Goal: Check status: Check status

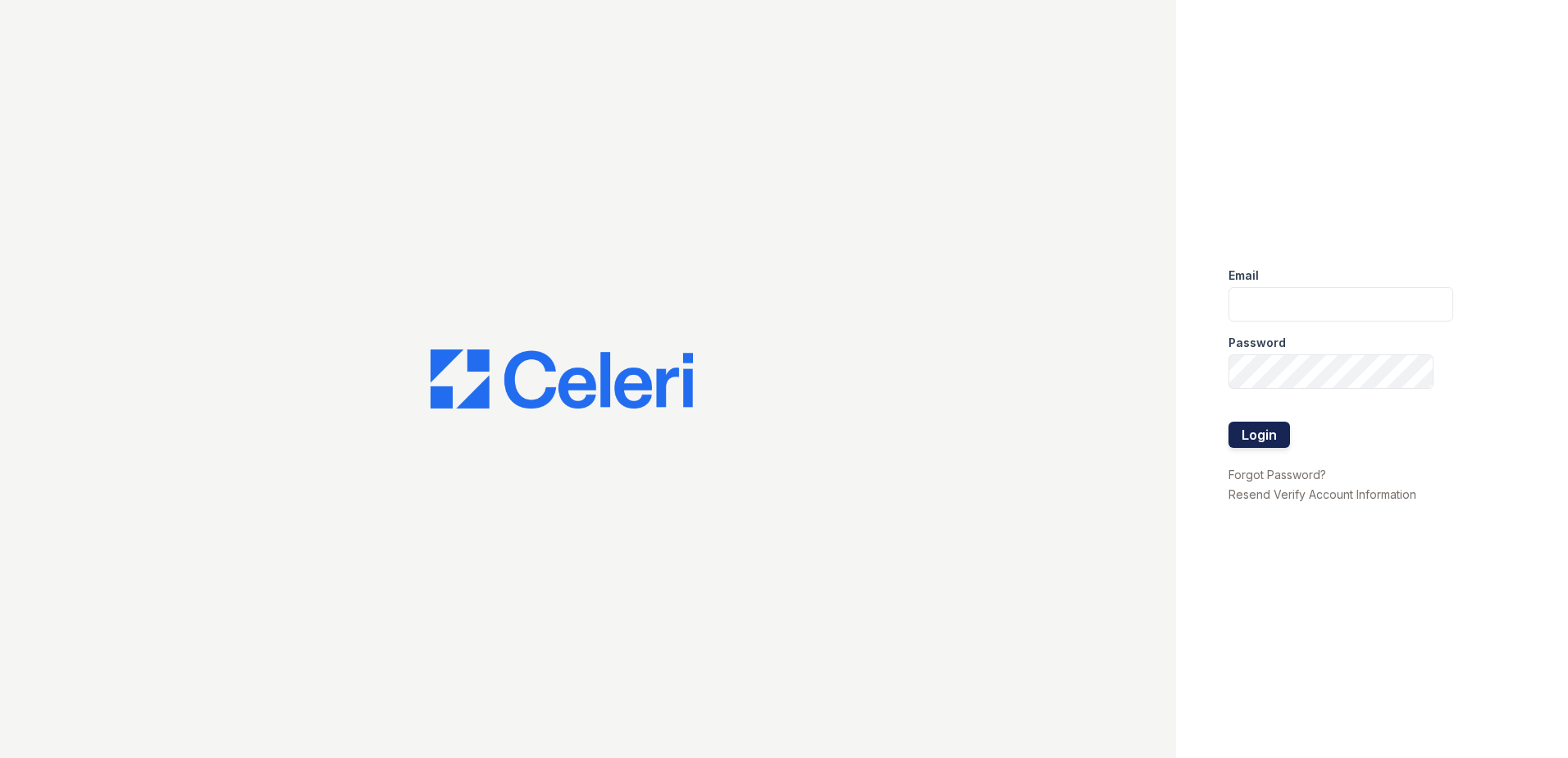
type input "arrivesilverspring@trinity-pm.com"
click at [1281, 437] on button "Login" at bounding box center [1259, 434] width 62 height 26
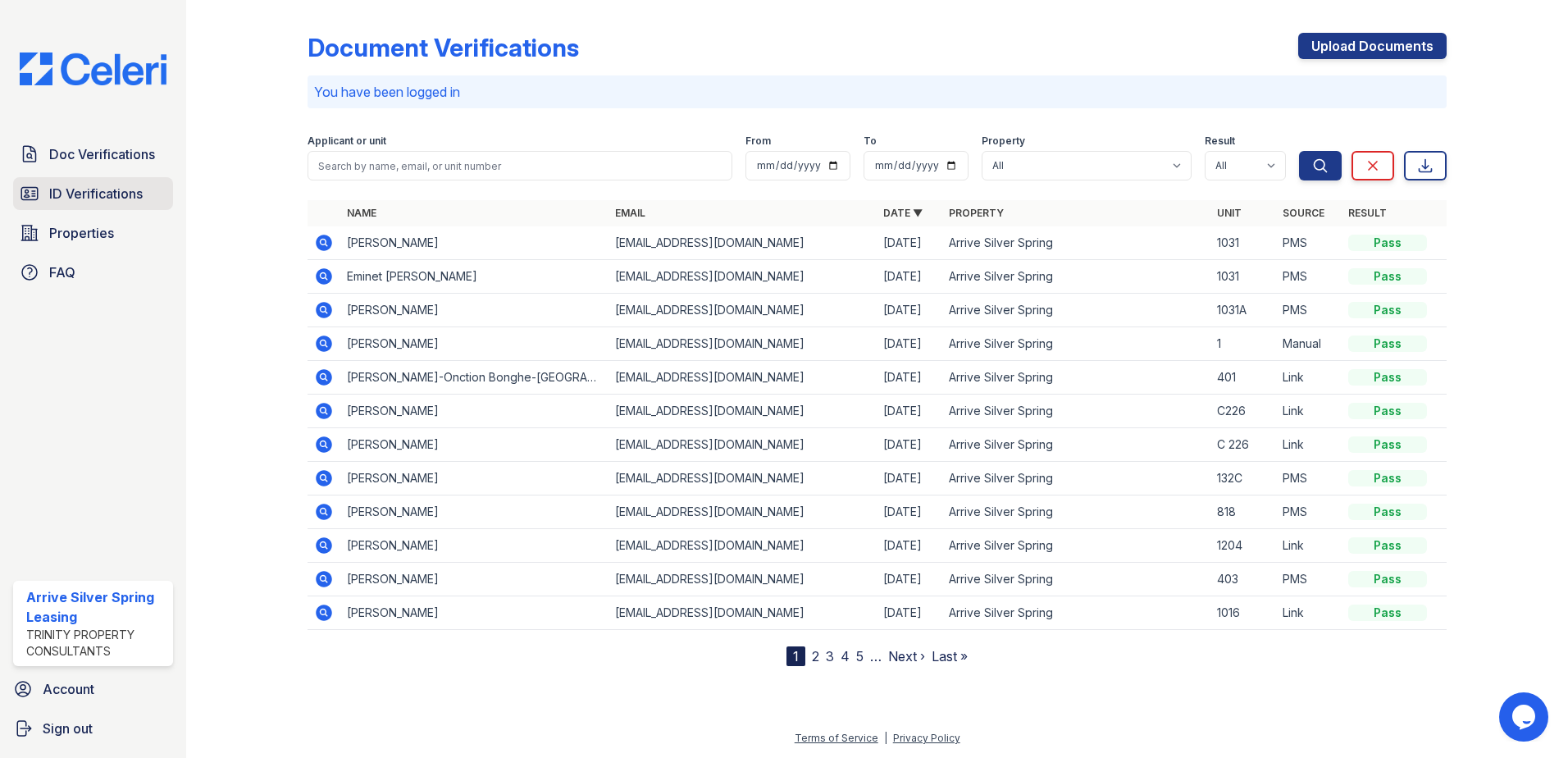
click at [118, 197] on span "ID Verifications" at bounding box center [95, 193] width 93 height 19
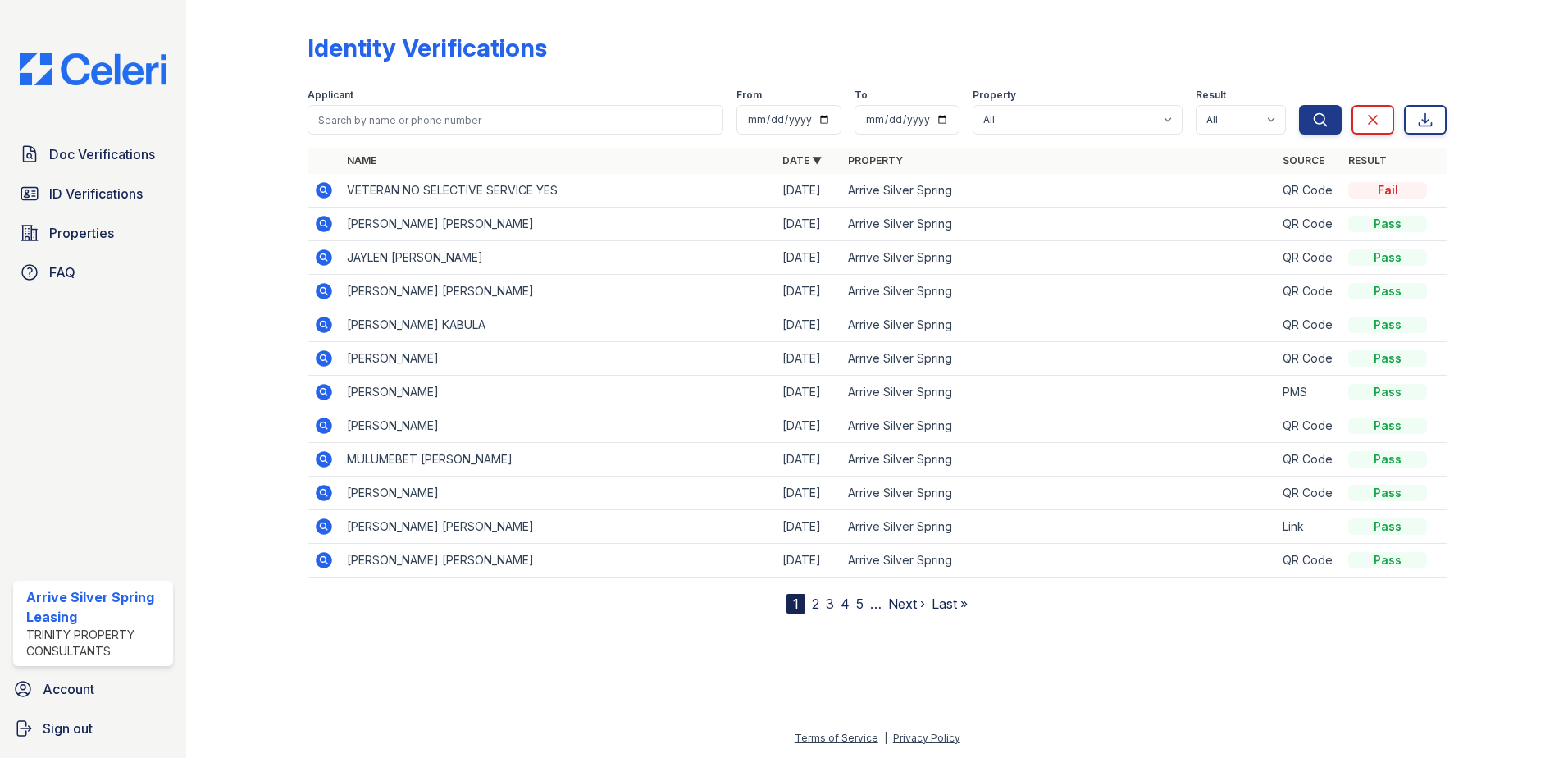
click at [322, 181] on icon at bounding box center [324, 190] width 19 height 19
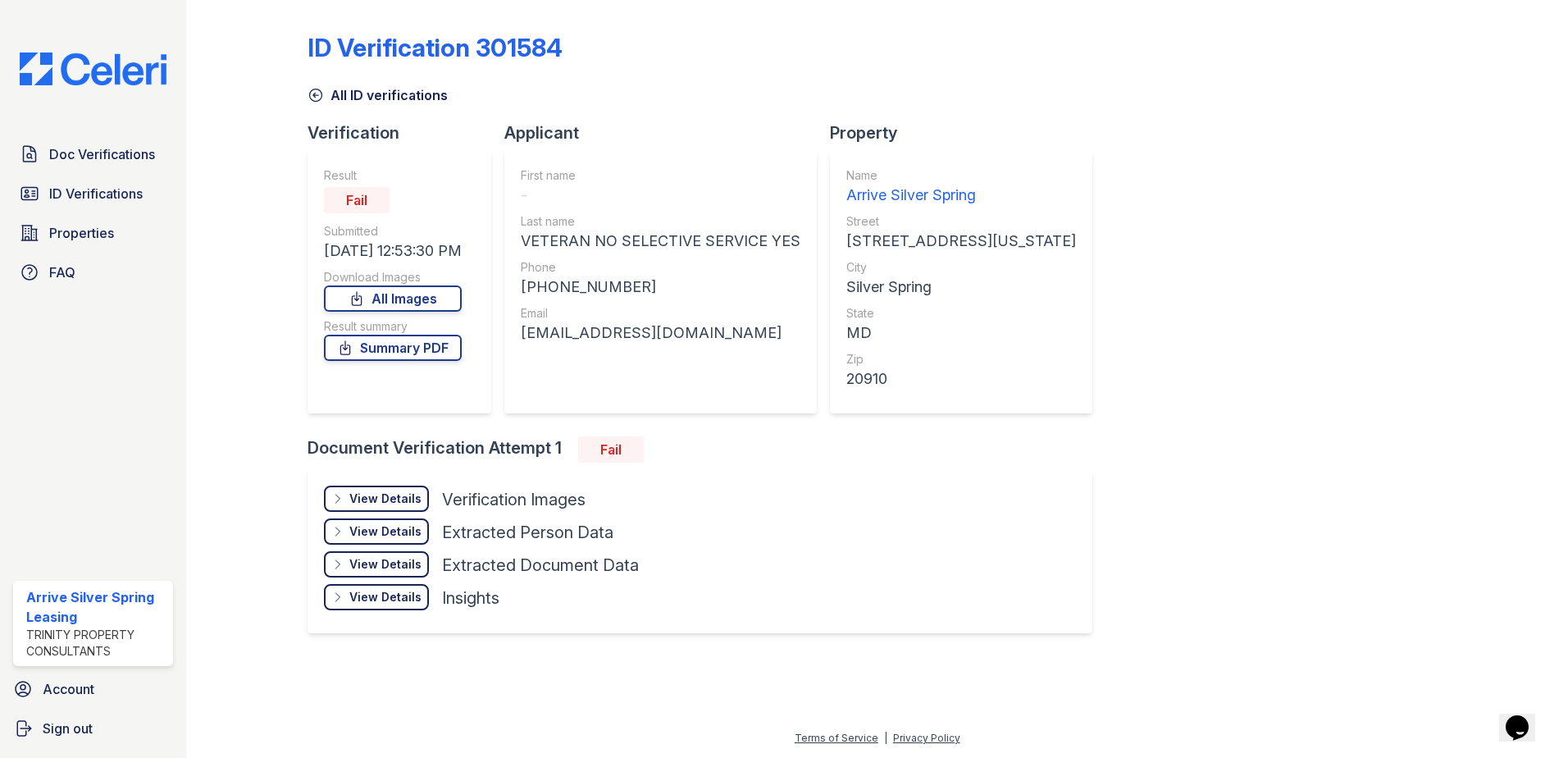
click at [401, 488] on div "View Details Details" at bounding box center [376, 498] width 105 height 26
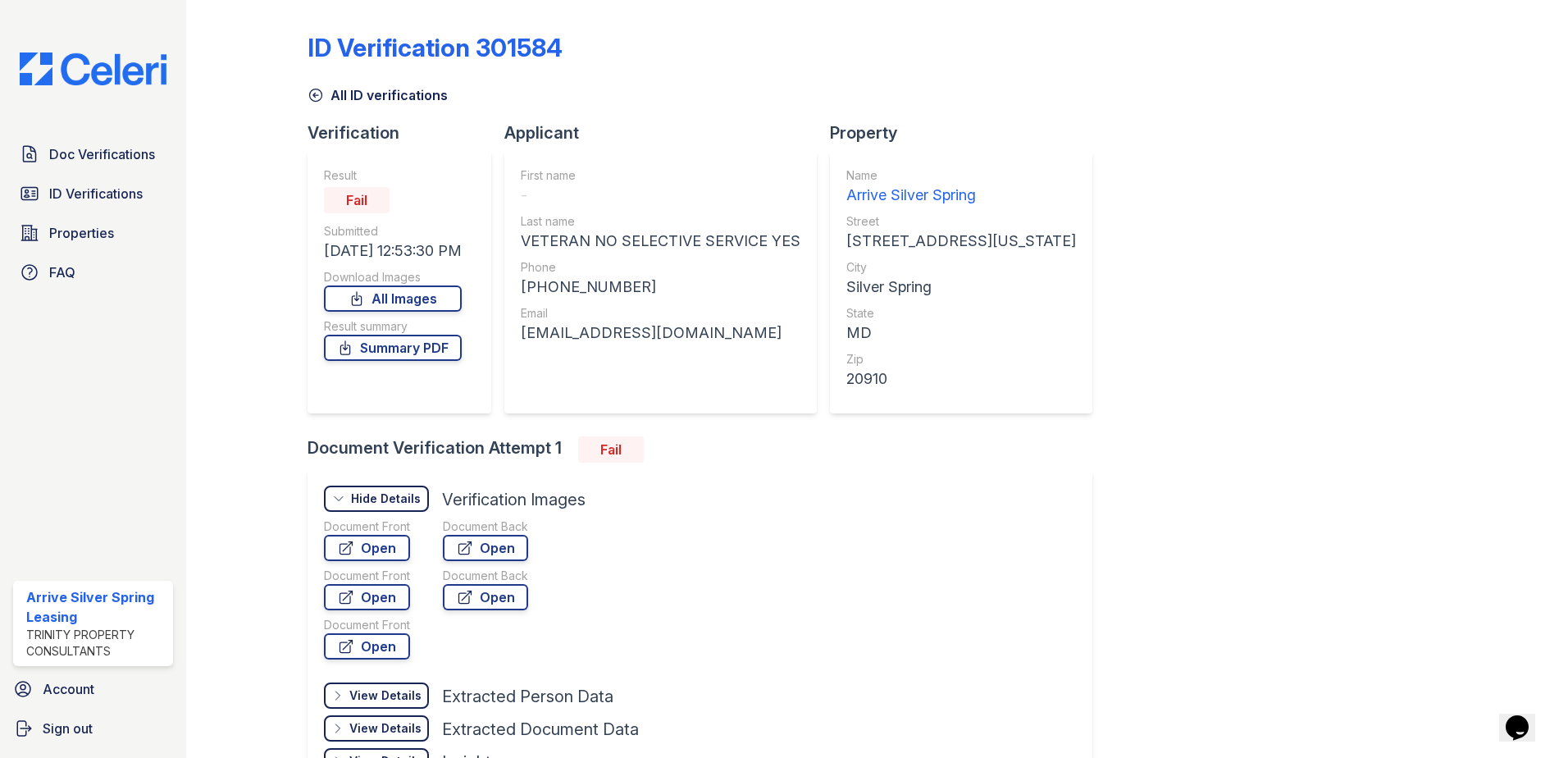
drag, startPoint x: 410, startPoint y: 193, endPoint x: 243, endPoint y: 185, distance: 167.2
click at [243, 185] on div "ID Verification 301584 All ID verifications Verification Result Fail Submitted …" at bounding box center [877, 422] width 1329 height 846
drag, startPoint x: 243, startPoint y: 185, endPoint x: 276, endPoint y: 190, distance: 33.4
click at [276, 190] on div at bounding box center [260, 413] width 95 height 813
click at [313, 96] on icon at bounding box center [315, 95] width 12 height 12
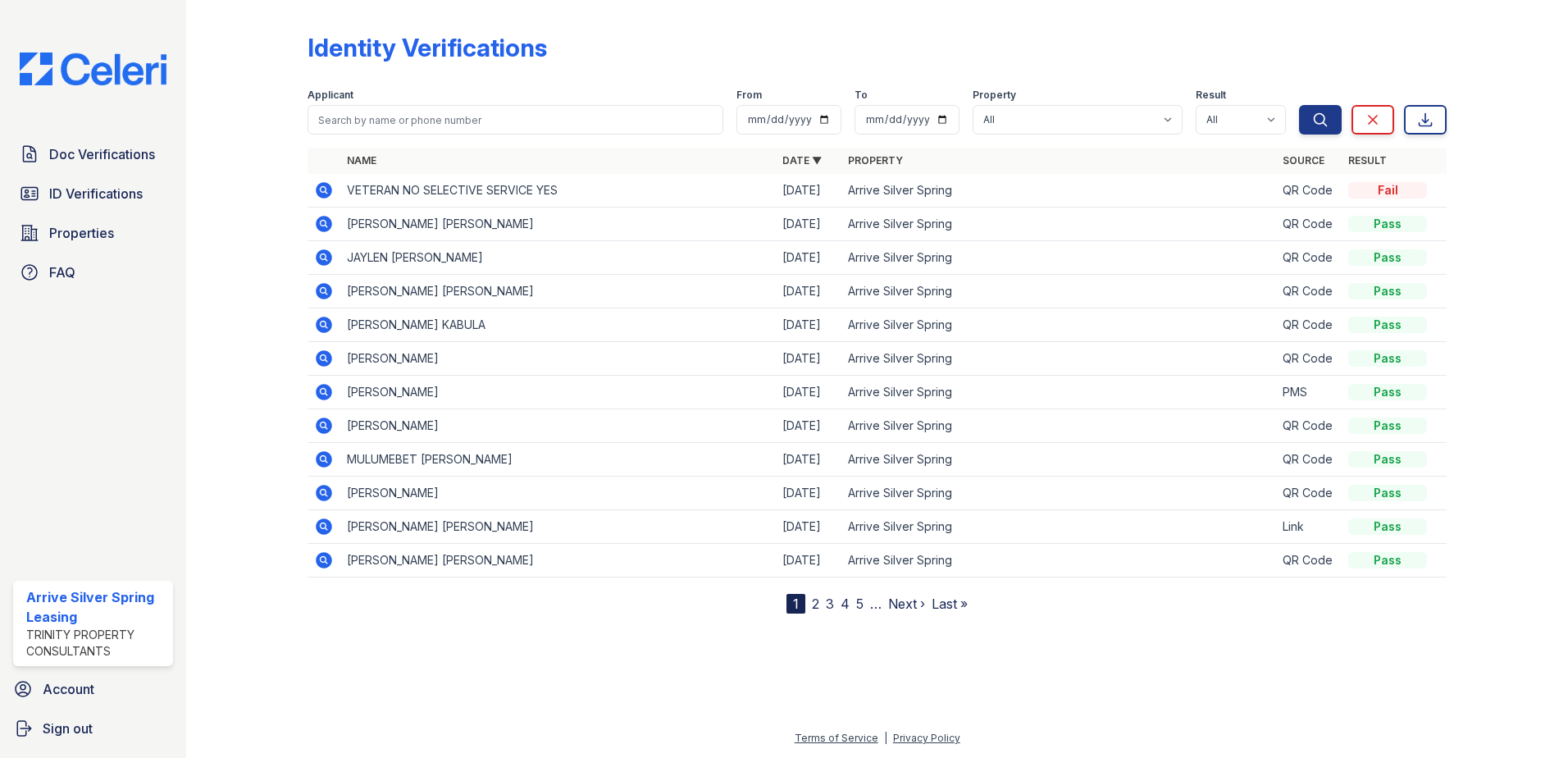
click at [279, 121] on div at bounding box center [260, 310] width 95 height 606
click at [321, 192] on icon at bounding box center [324, 190] width 17 height 17
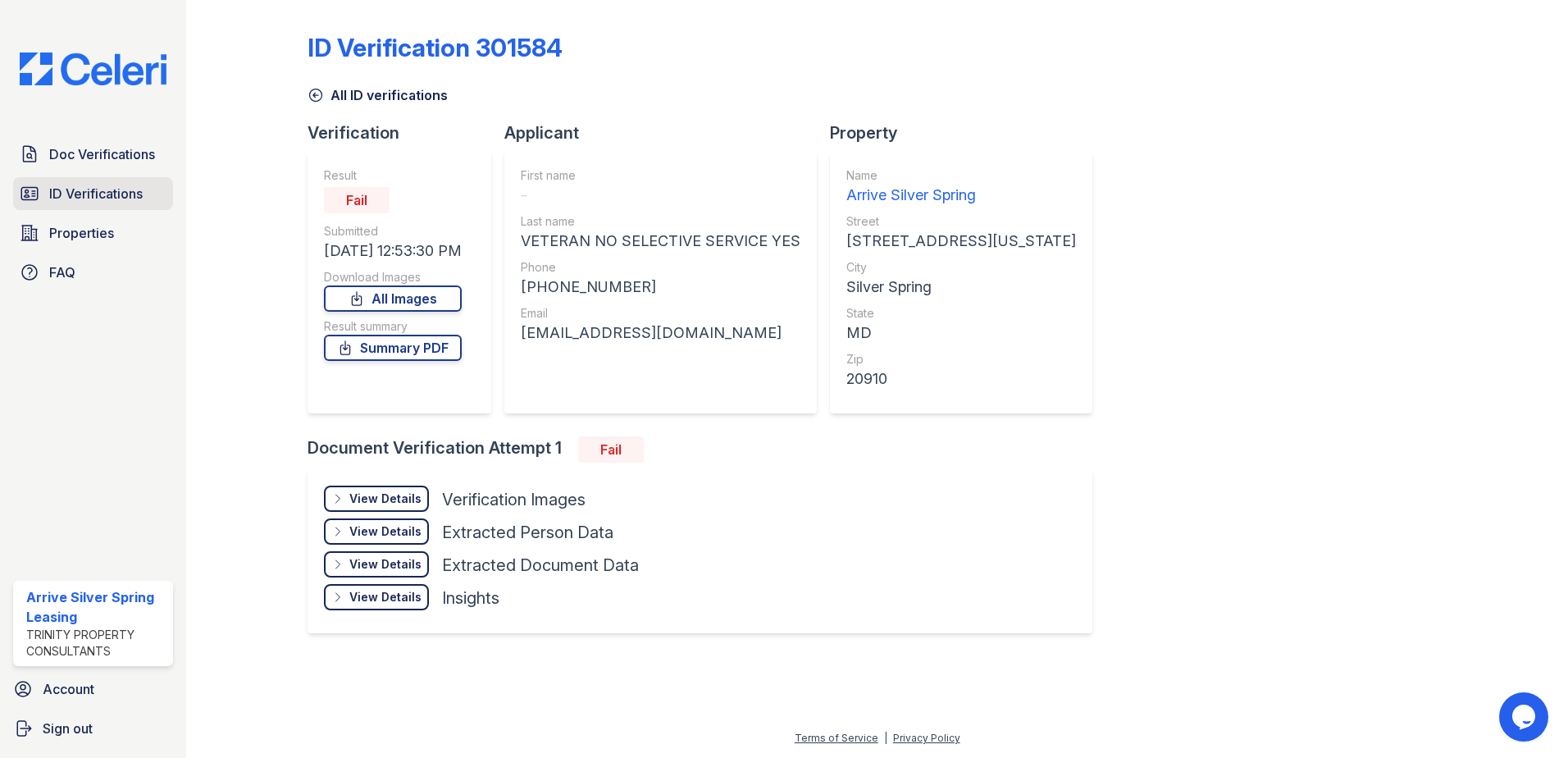
click at [103, 196] on span "ID Verifications" at bounding box center [95, 193] width 93 height 19
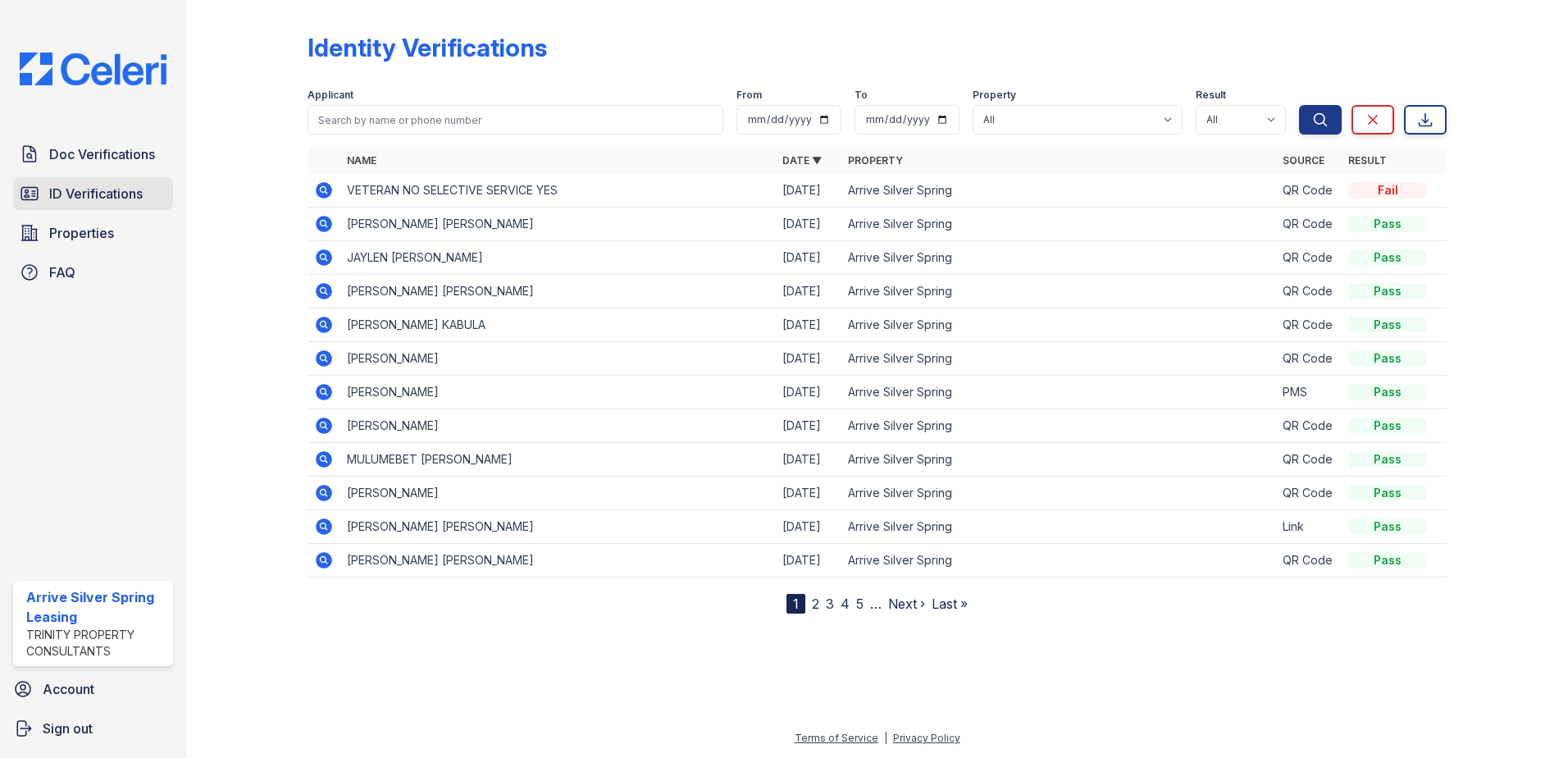
click at [95, 198] on span "ID Verifications" at bounding box center [95, 193] width 93 height 19
click at [153, 184] on link "ID Verifications" at bounding box center [92, 193] width 160 height 32
click at [119, 154] on span "Doc Verifications" at bounding box center [102, 153] width 105 height 19
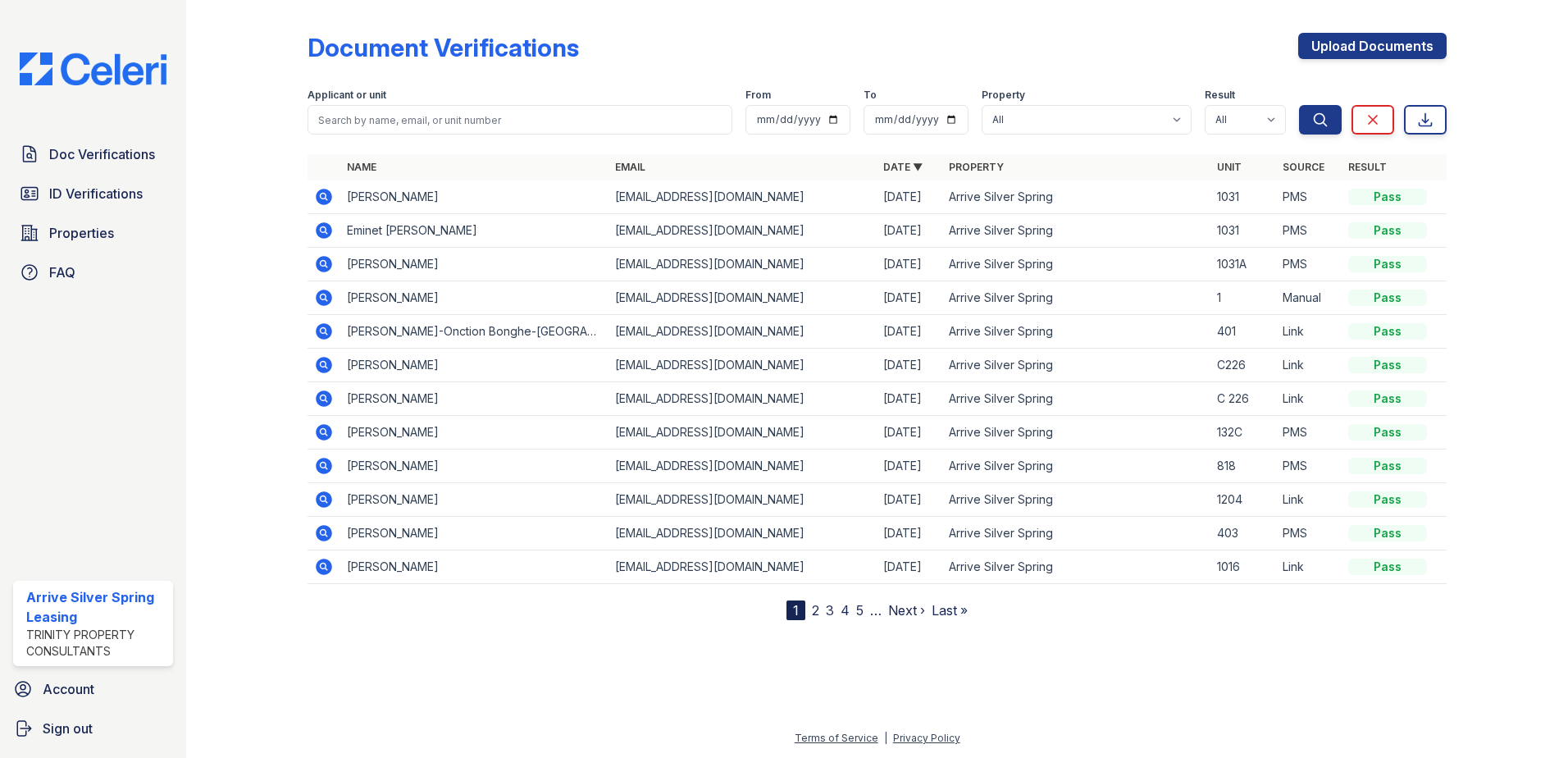
click at [127, 185] on span "ID Verifications" at bounding box center [95, 193] width 93 height 19
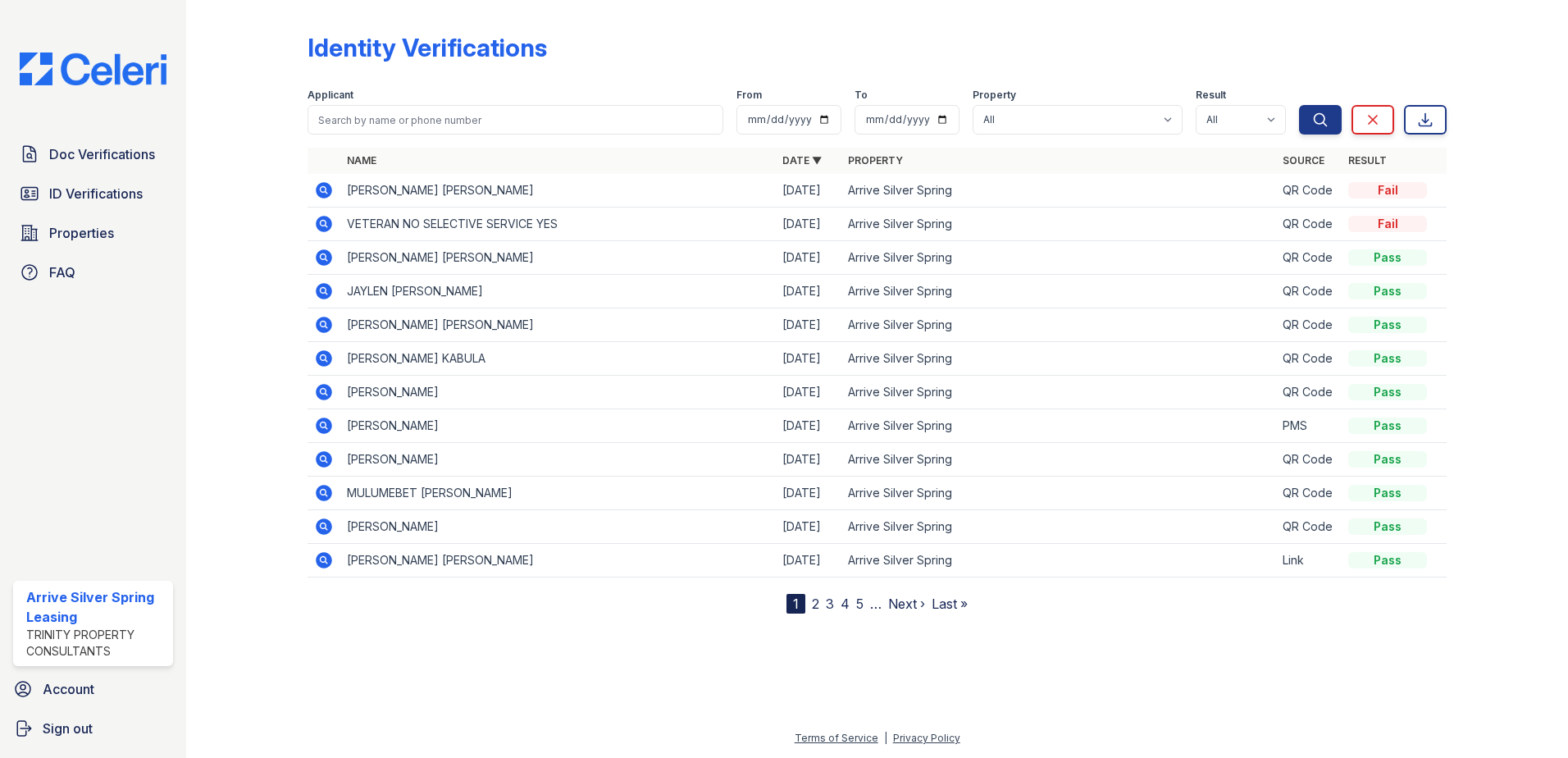
click at [324, 190] on icon at bounding box center [323, 189] width 4 height 4
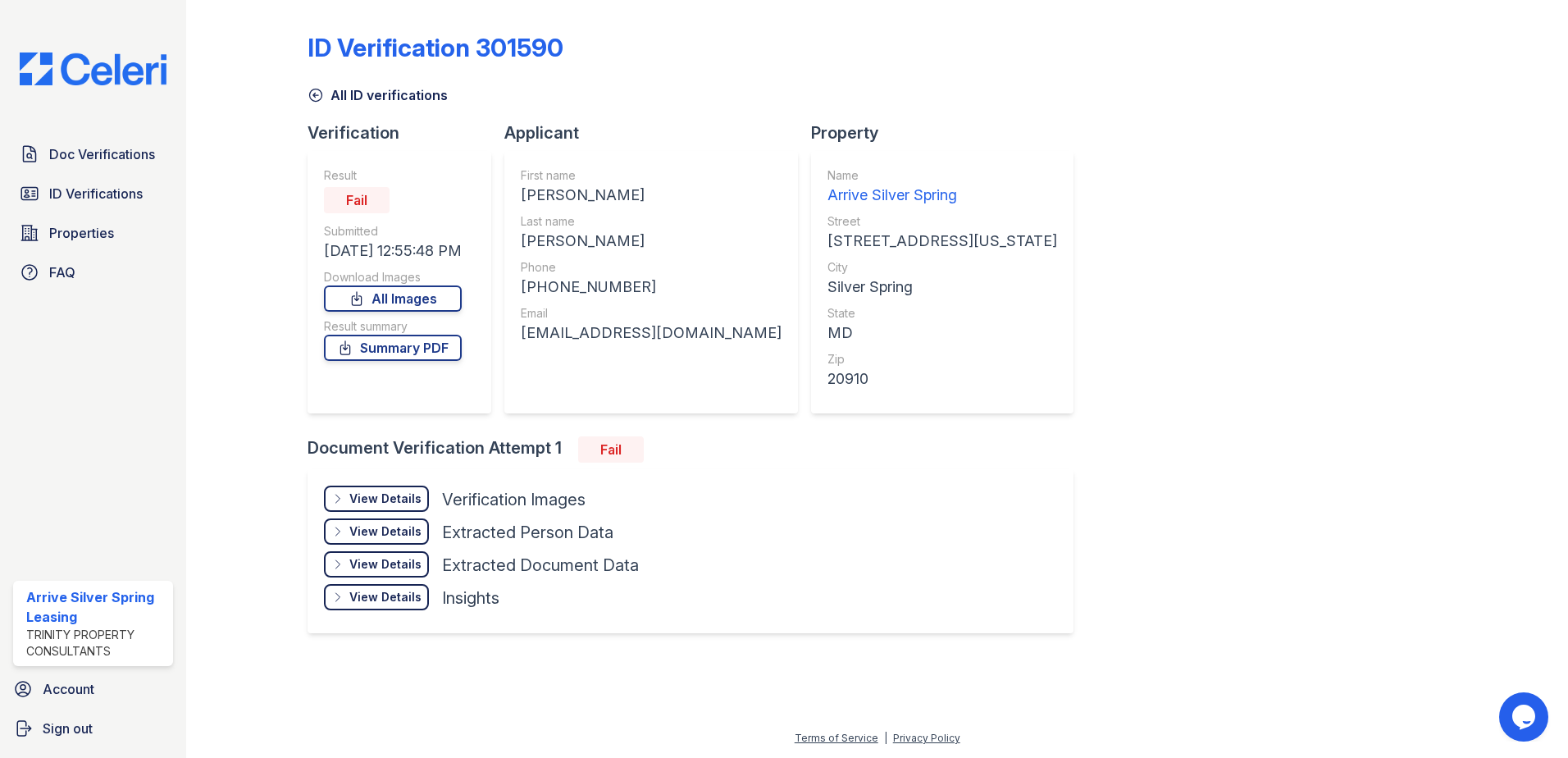
click at [624, 451] on div "Fail" at bounding box center [610, 449] width 66 height 26
click at [625, 449] on div "Fail" at bounding box center [610, 449] width 66 height 26
click at [431, 351] on link "Summary PDF" at bounding box center [392, 348] width 138 height 26
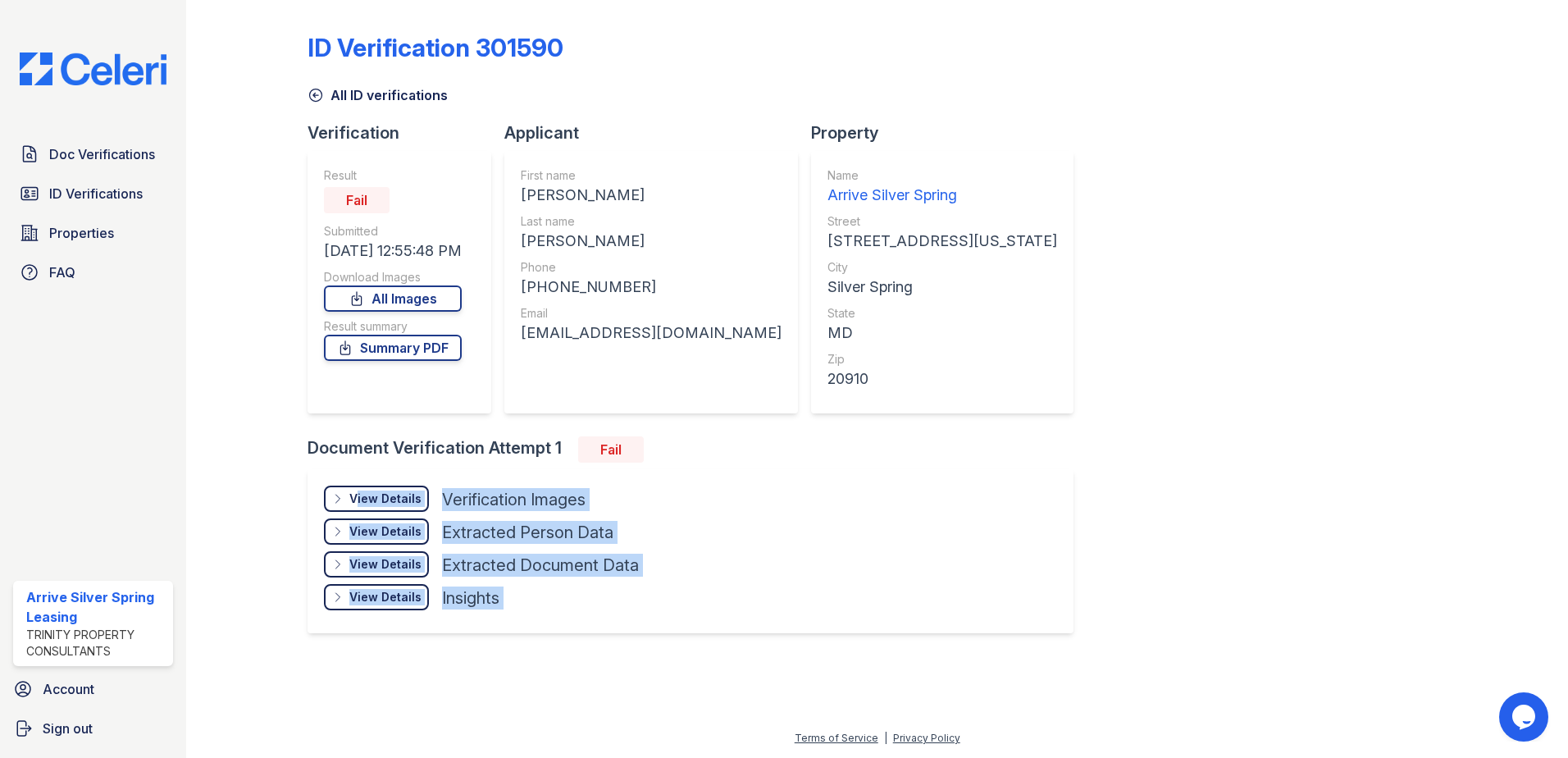
drag, startPoint x: 339, startPoint y: 497, endPoint x: 788, endPoint y: 711, distance: 497.4
click at [788, 711] on div "ID Verification 301590 All ID verifications Verification Result Fail Submitted …" at bounding box center [876, 379] width 1381 height 758
drag, startPoint x: 788, startPoint y: 711, endPoint x: 656, endPoint y: 658, distance: 142.2
click at [656, 658] on div "ID Verification 301590 All ID verifications Verification Result Fail Submitted …" at bounding box center [877, 341] width 1329 height 682
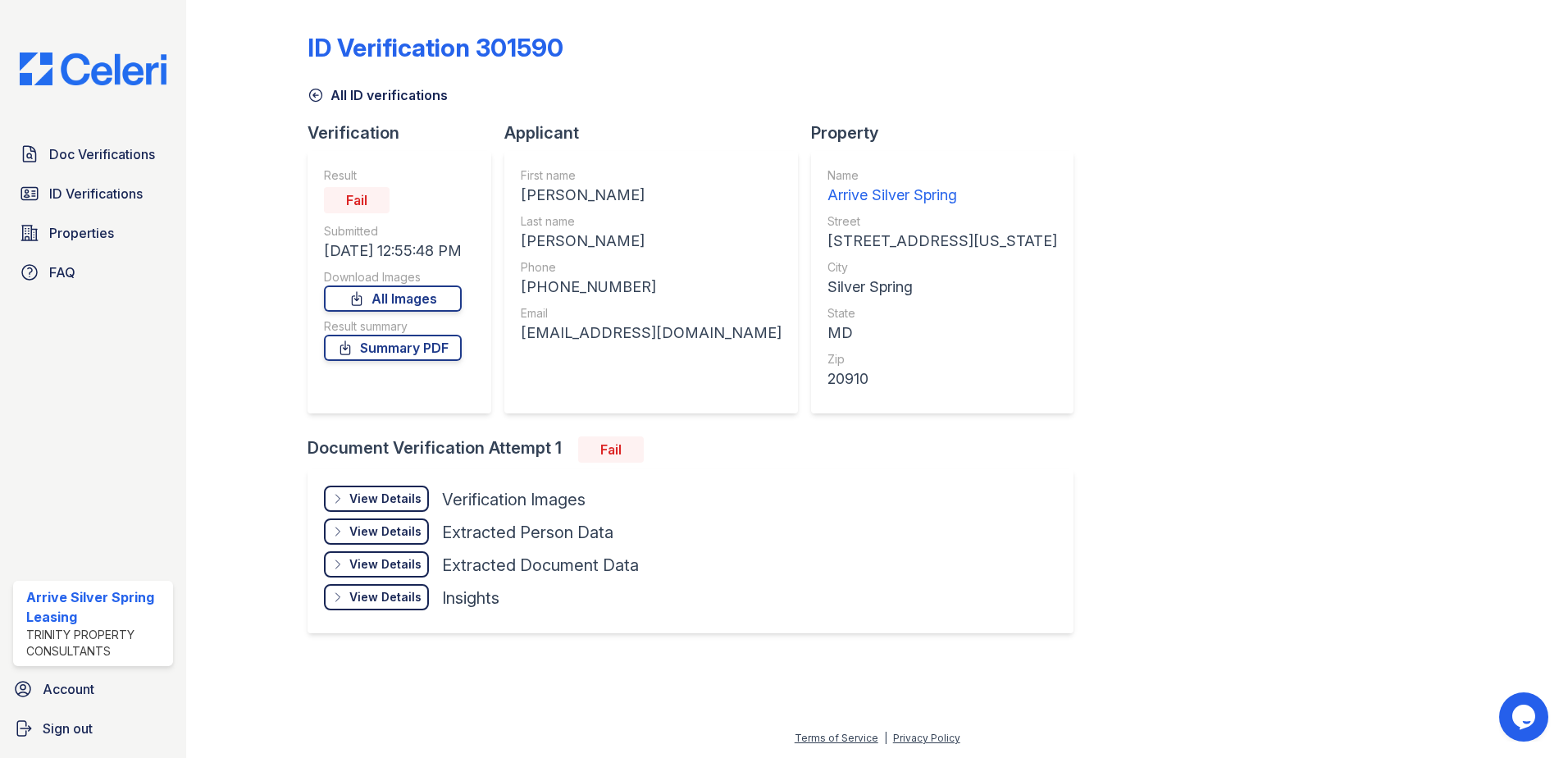
click at [359, 507] on div "View Details" at bounding box center [386, 498] width 72 height 17
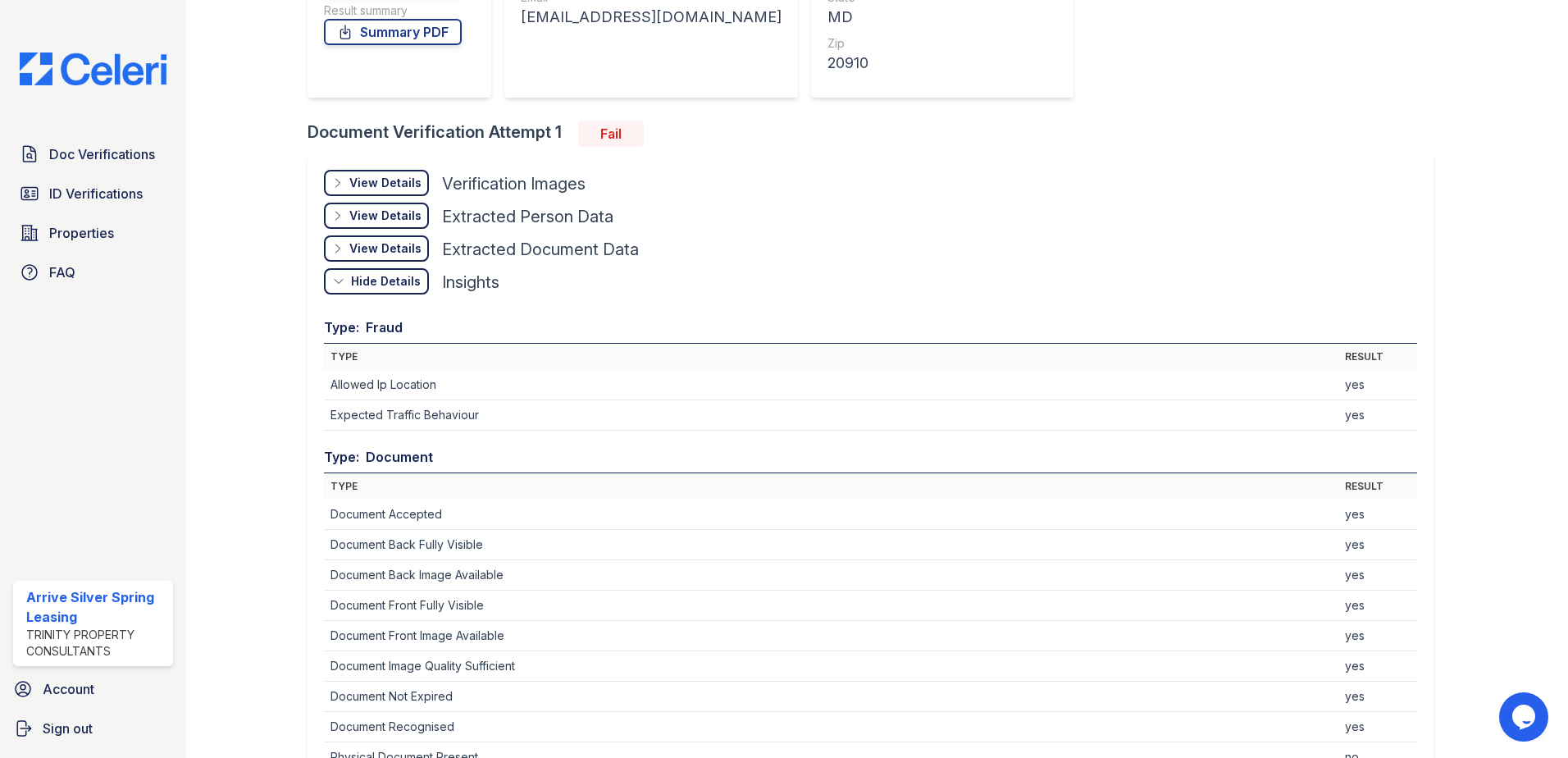
scroll to position [292, 0]
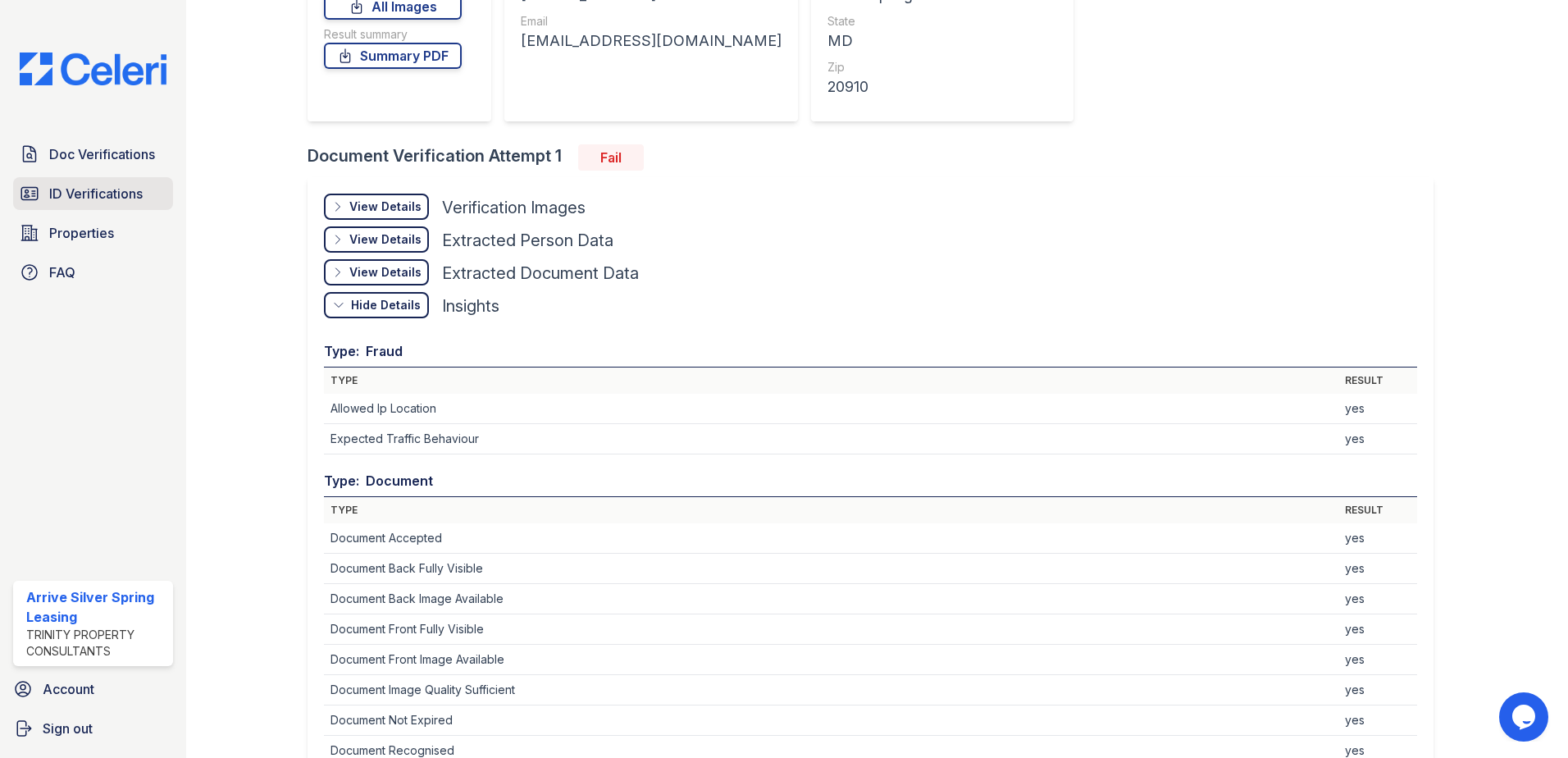
click at [60, 191] on span "ID Verifications" at bounding box center [95, 193] width 93 height 19
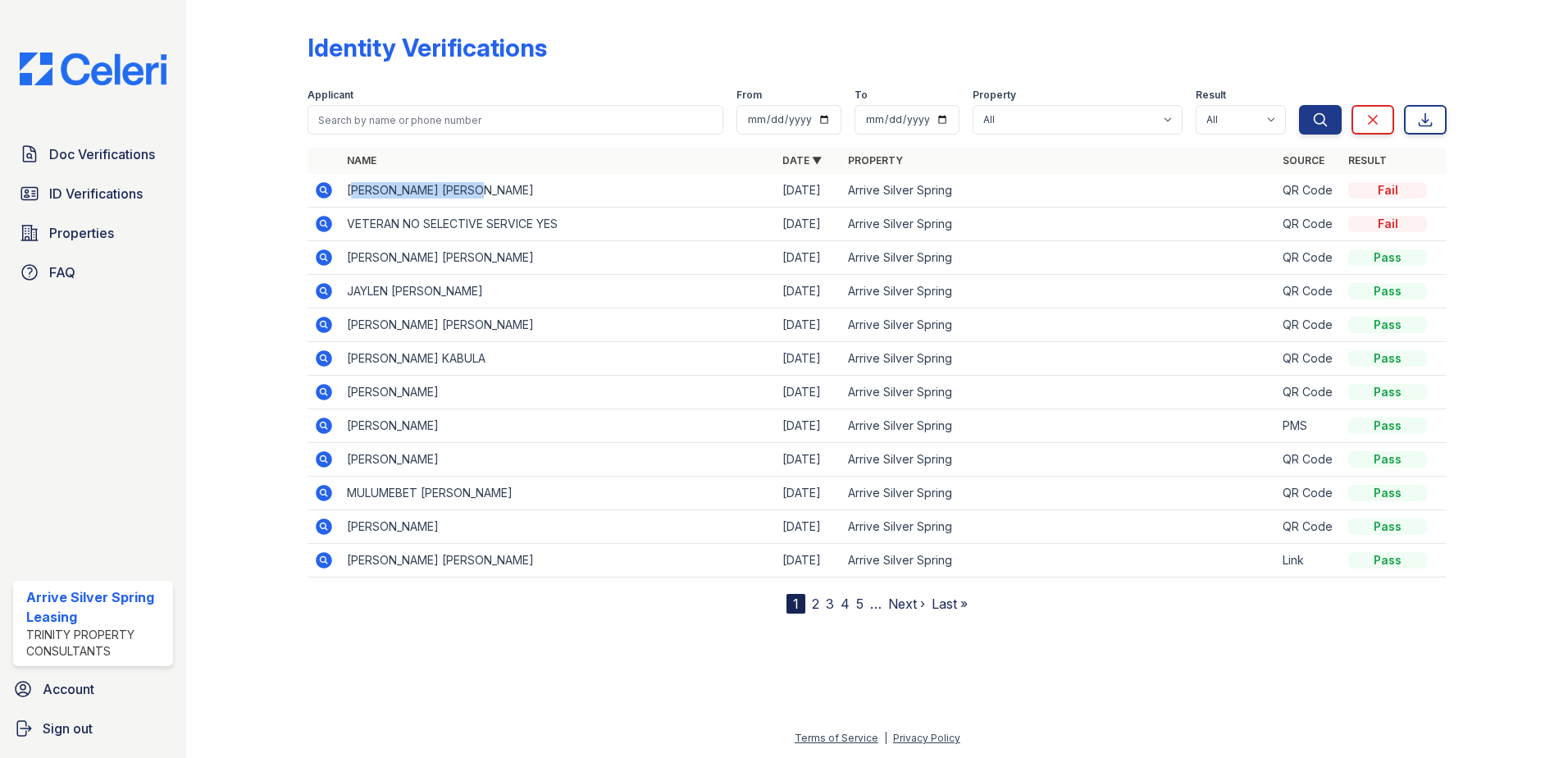
drag, startPoint x: 513, startPoint y: 184, endPoint x: 353, endPoint y: 196, distance: 160.4
click at [353, 196] on td "[PERSON_NAME] [PERSON_NAME]" at bounding box center [557, 190] width 435 height 33
drag, startPoint x: 353, startPoint y: 196, endPoint x: 468, endPoint y: 193, distance: 115.0
click at [468, 193] on td "[PERSON_NAME] [PERSON_NAME]" at bounding box center [557, 190] width 435 height 33
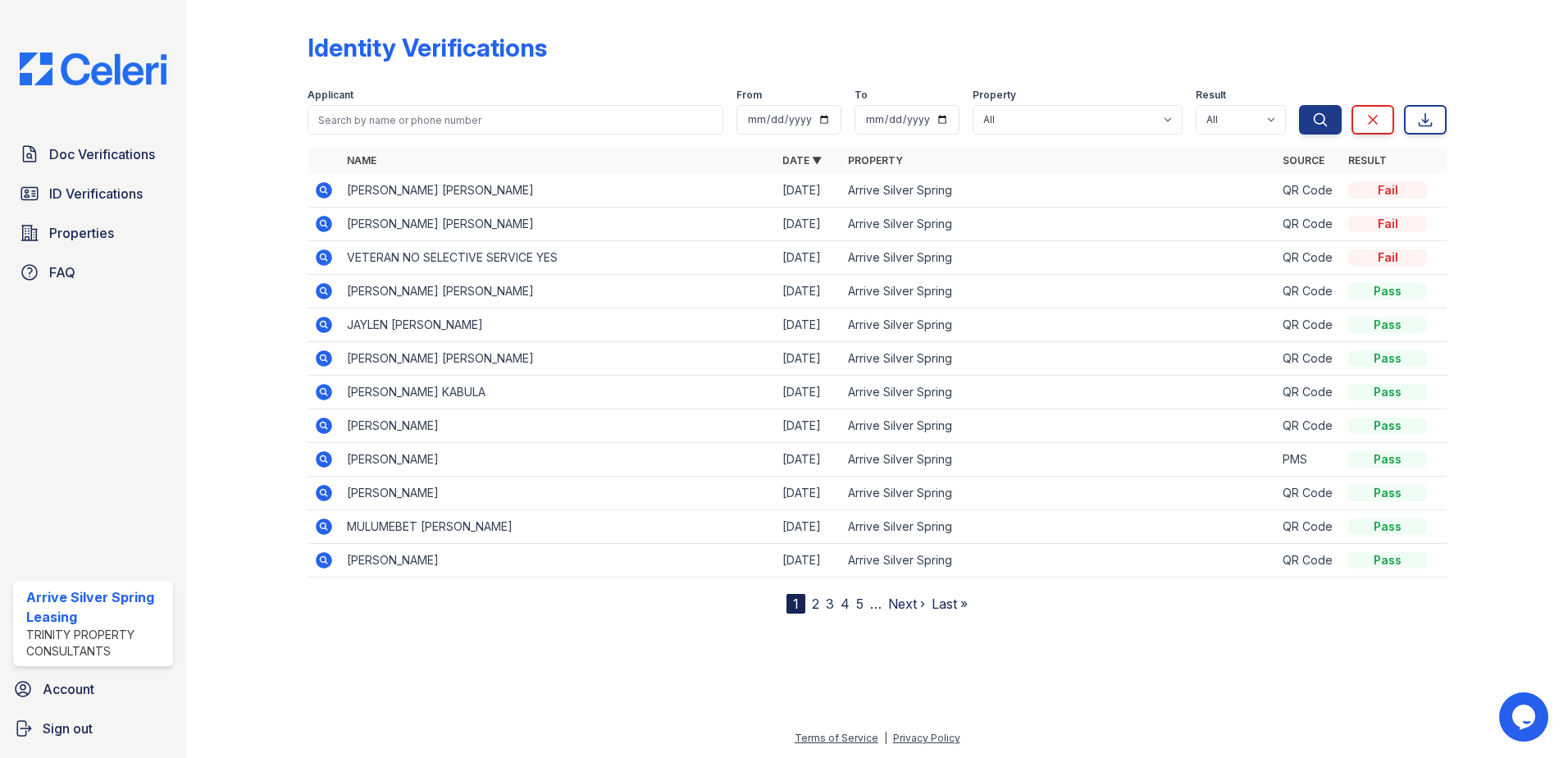
click at [321, 188] on icon at bounding box center [324, 190] width 19 height 19
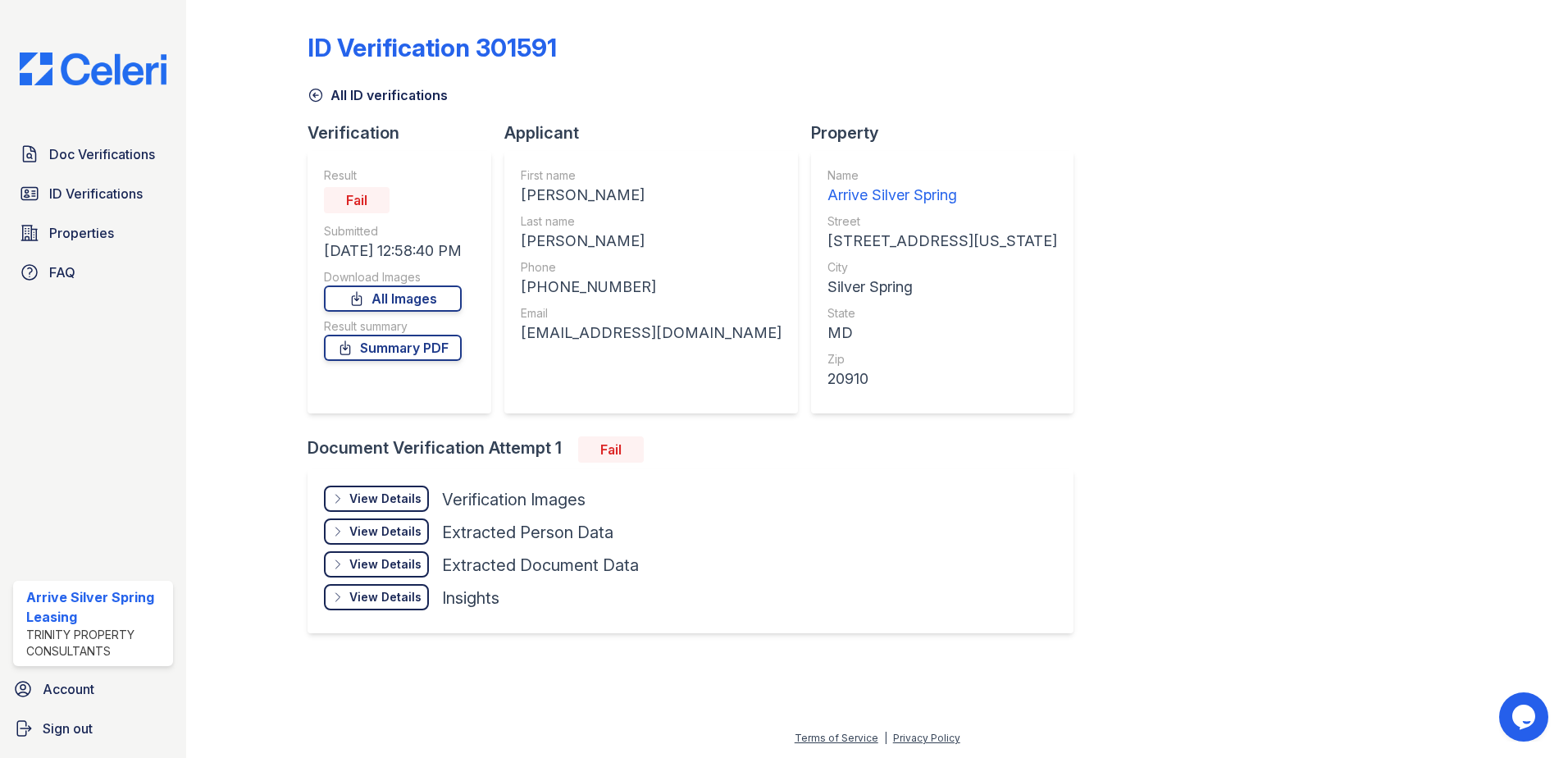
click at [225, 221] on div at bounding box center [260, 331] width 95 height 649
click at [91, 177] on link "ID Verifications" at bounding box center [92, 193] width 160 height 32
